Goal: Information Seeking & Learning: Find specific page/section

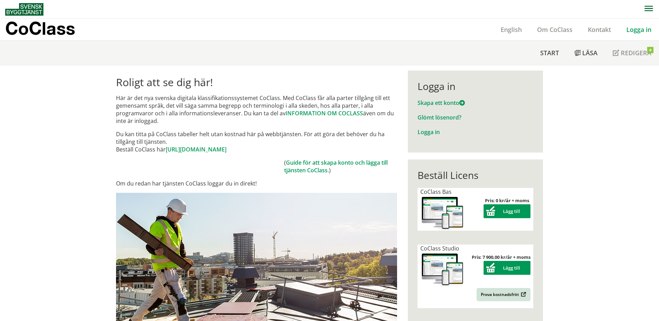
click at [635, 28] on link "Logga in" at bounding box center [639, 29] width 40 height 8
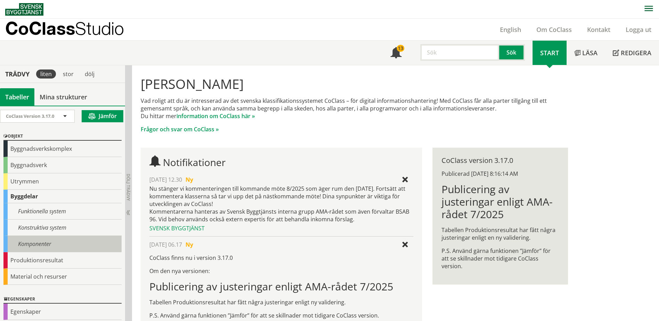
click at [37, 242] on div "Komponenter" at bounding box center [62, 244] width 118 height 16
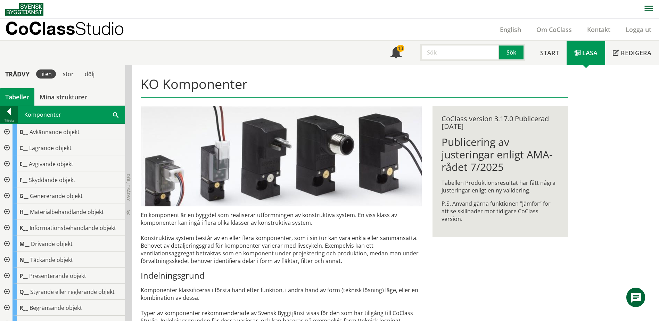
click at [14, 116] on div at bounding box center [8, 113] width 17 height 10
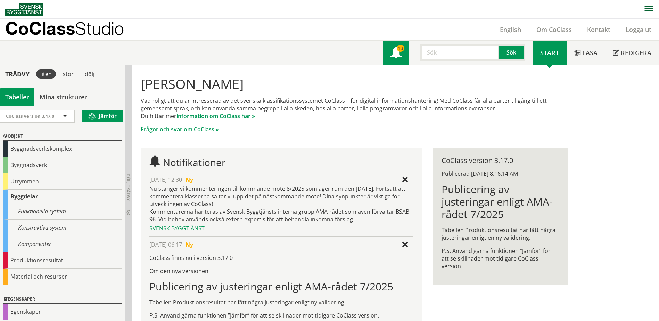
click at [399, 54] on span at bounding box center [396, 53] width 11 height 11
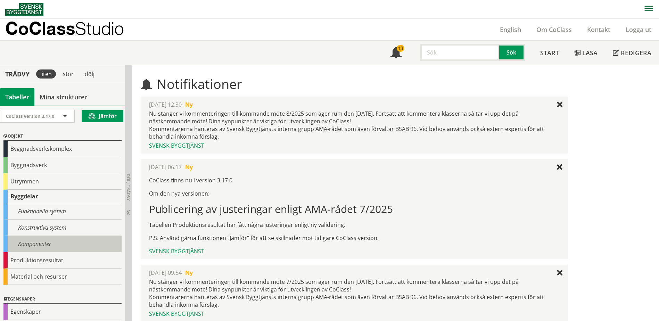
click at [65, 240] on div "Komponenter" at bounding box center [62, 244] width 118 height 16
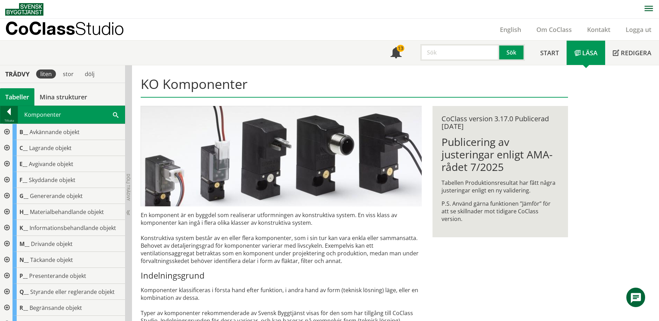
click at [7, 111] on div at bounding box center [8, 113] width 17 height 10
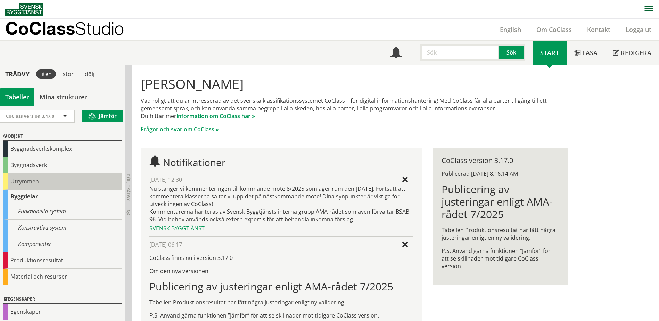
click at [55, 180] on div "Utrymmen" at bounding box center [62, 181] width 118 height 16
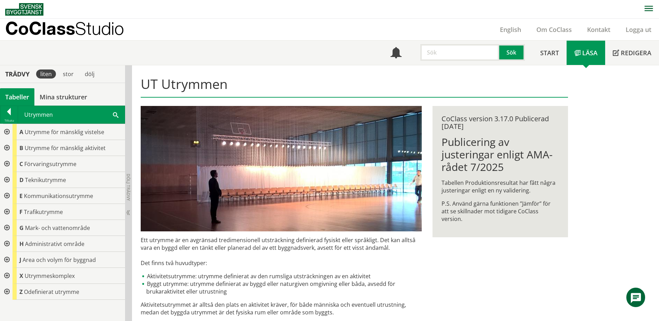
click at [114, 114] on span at bounding box center [116, 114] width 6 height 7
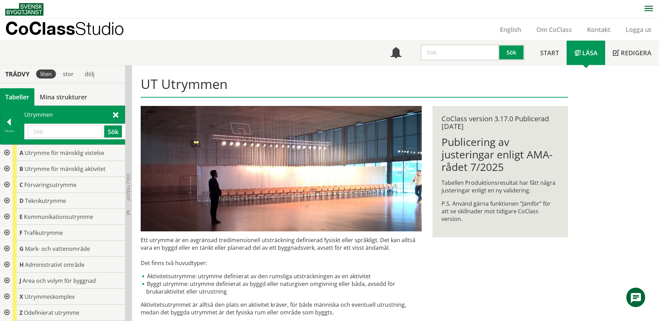
click at [72, 128] on input "text" at bounding box center [65, 131] width 74 height 12
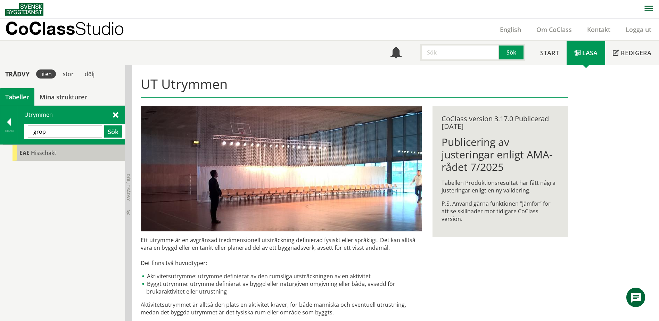
click at [46, 153] on span "Hisschakt" at bounding box center [43, 153] width 25 height 8
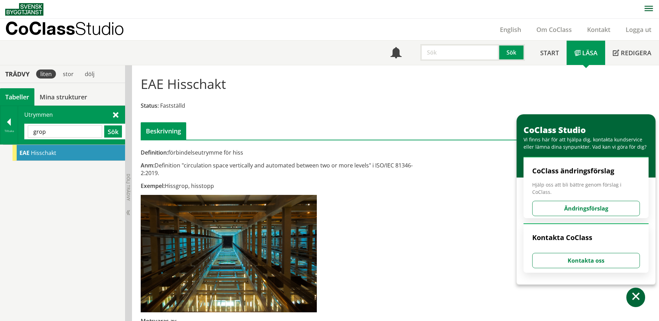
click at [62, 133] on input "grop" at bounding box center [65, 131] width 74 height 12
type input "pump"
click at [116, 130] on button "Sök" at bounding box center [113, 131] width 18 height 12
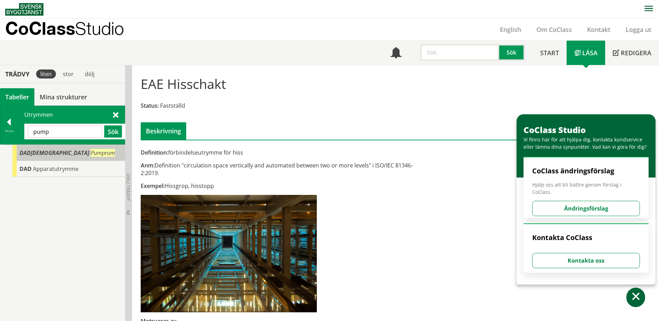
click at [91, 153] on span "Pumprum" at bounding box center [103, 153] width 24 height 8
